Goal: Task Accomplishment & Management: Use online tool/utility

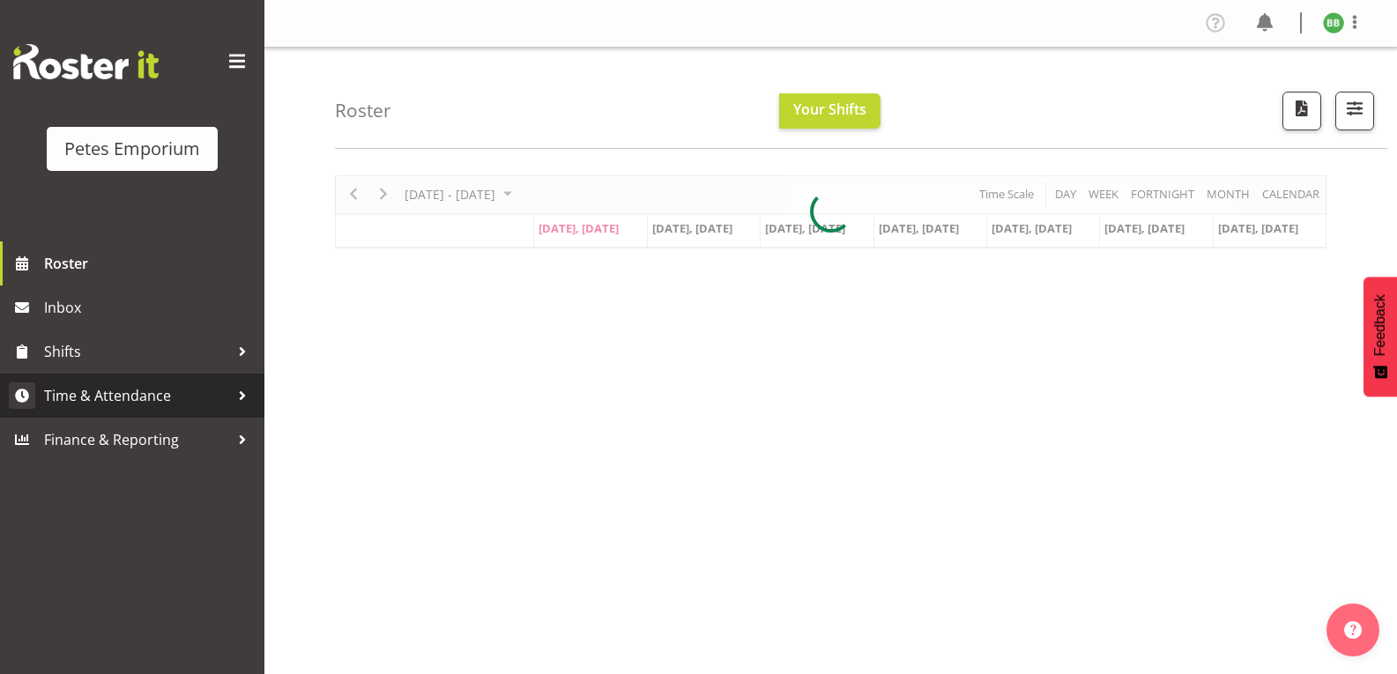
click at [154, 400] on span "Time & Attendance" at bounding box center [136, 396] width 185 height 26
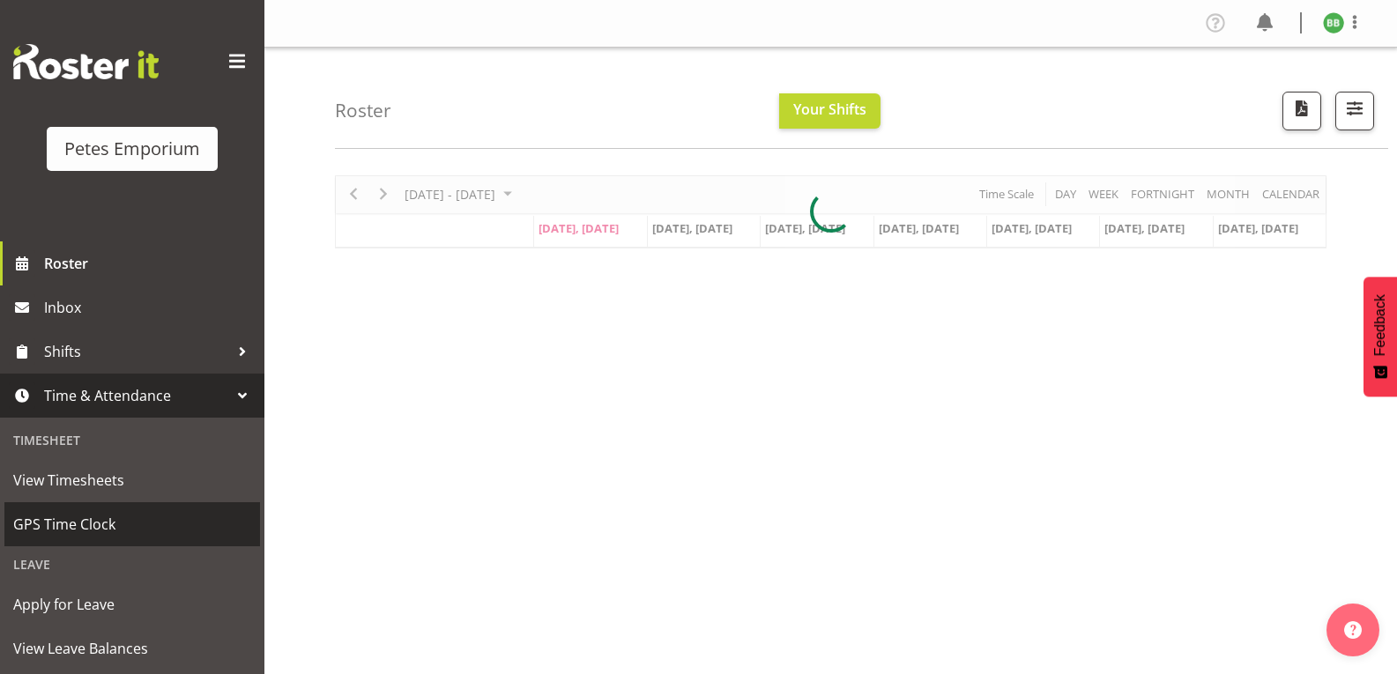
click at [100, 529] on span "GPS Time Clock" at bounding box center [132, 524] width 238 height 26
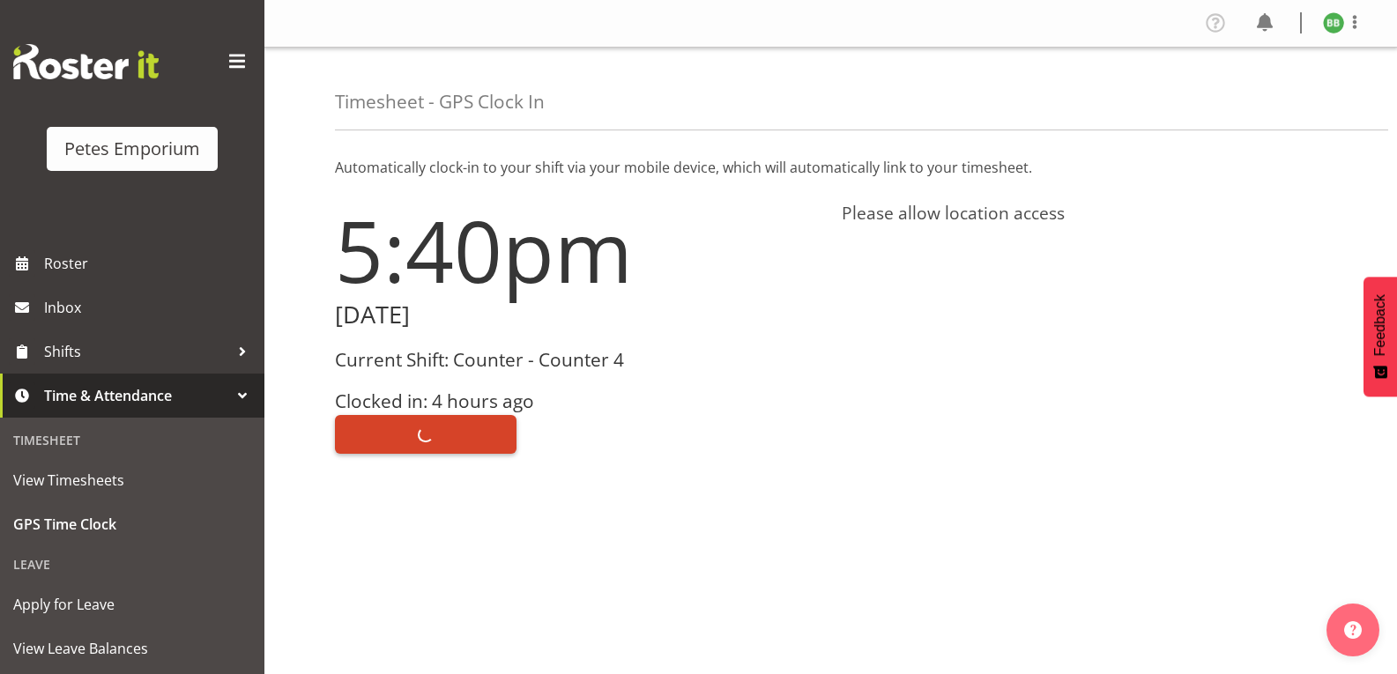
click at [428, 437] on span "Clock Out" at bounding box center [426, 434] width 73 height 23
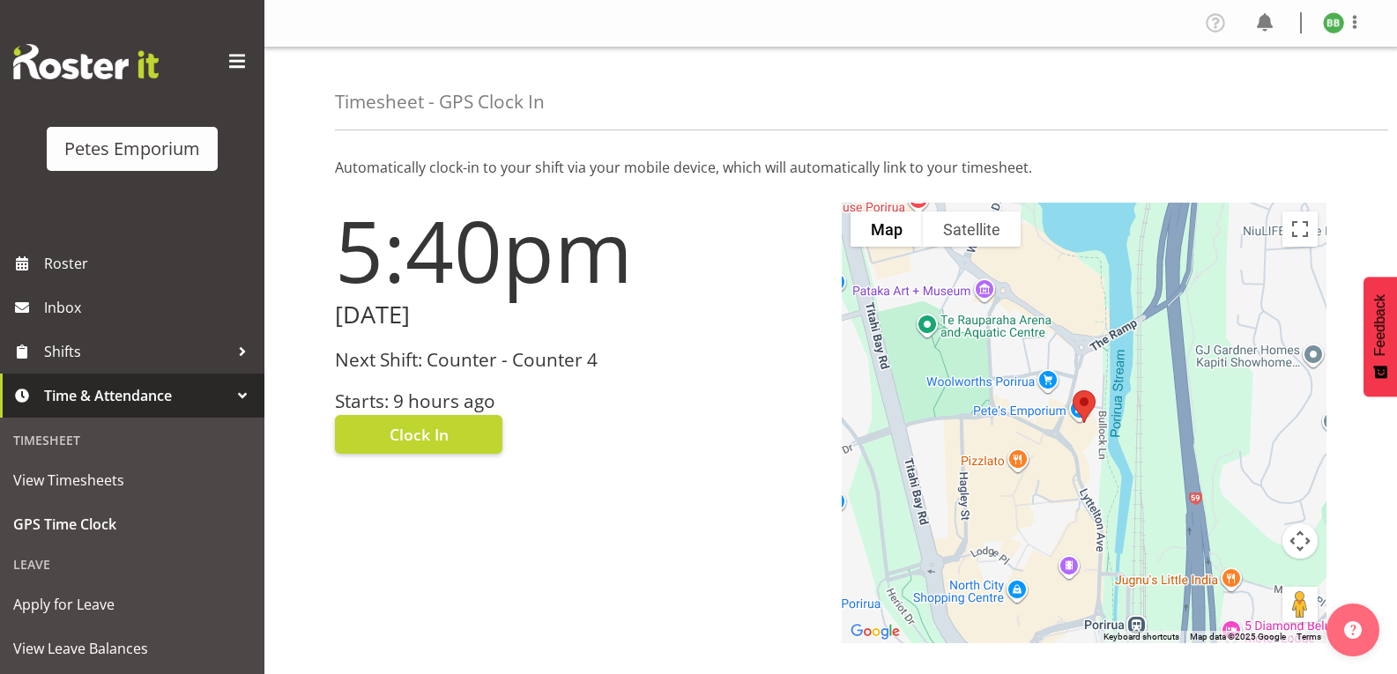
click at [1332, 23] on img at bounding box center [1333, 22] width 21 height 21
click at [1244, 91] on link "Log Out" at bounding box center [1280, 93] width 169 height 32
